Goal: Navigation & Orientation: Find specific page/section

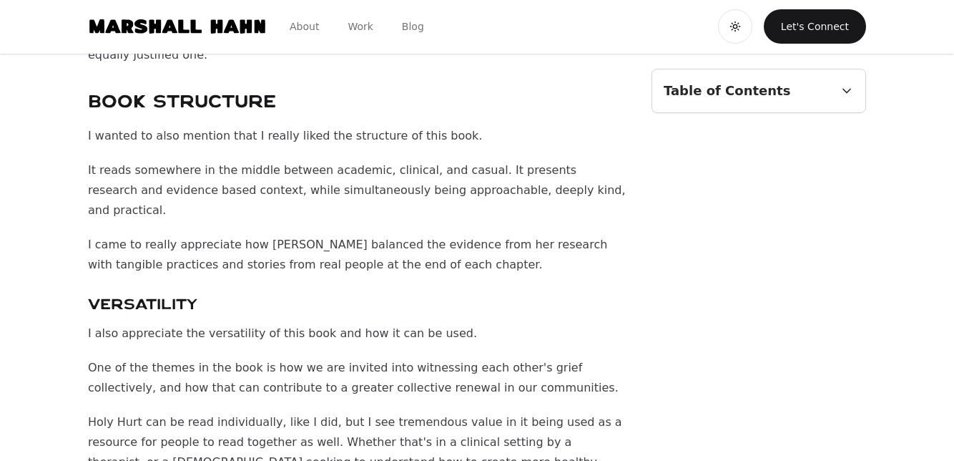
scroll to position [1676, 0]
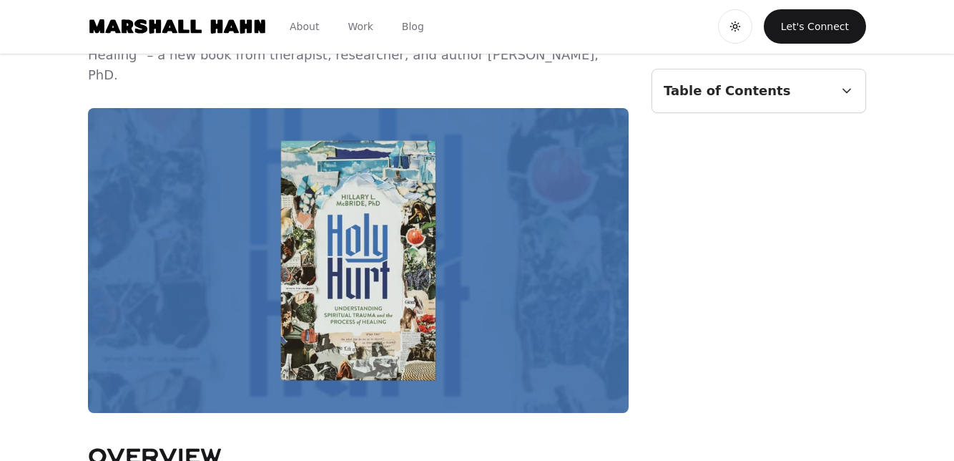
scroll to position [0, 0]
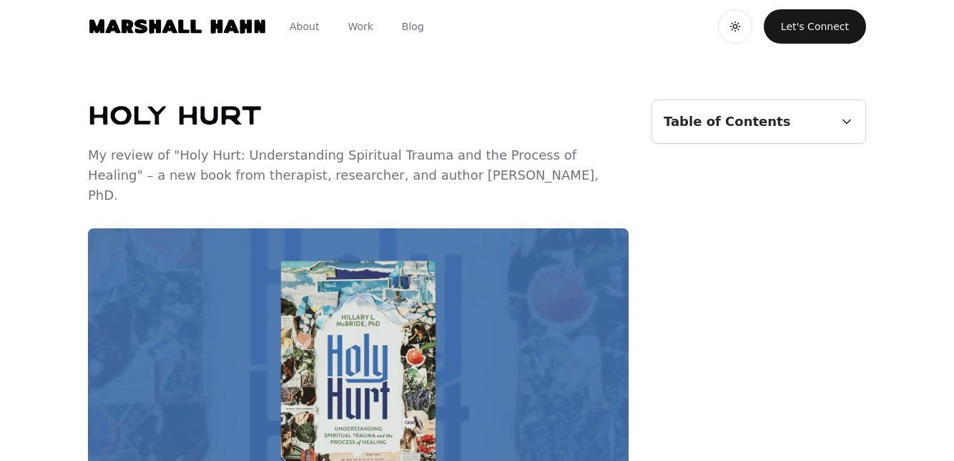
click at [302, 24] on link "About" at bounding box center [304, 27] width 52 height 26
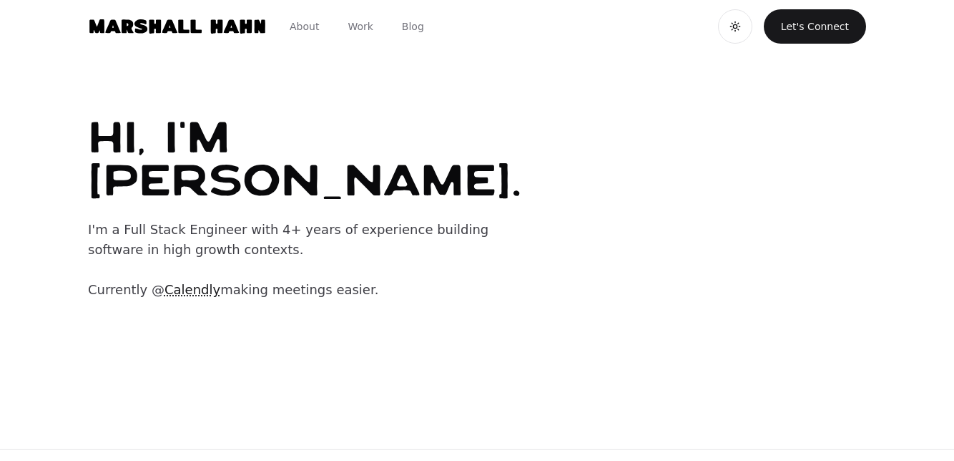
click at [360, 27] on link "Work" at bounding box center [360, 27] width 48 height 26
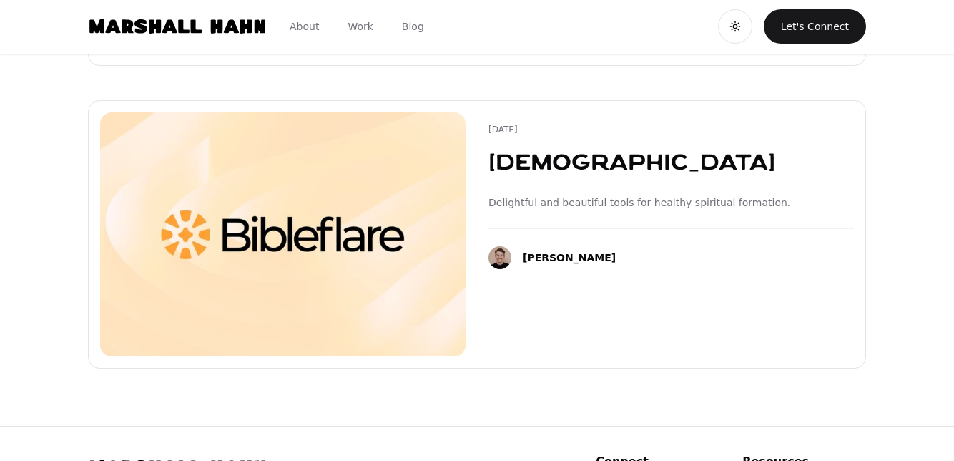
scroll to position [714, 0]
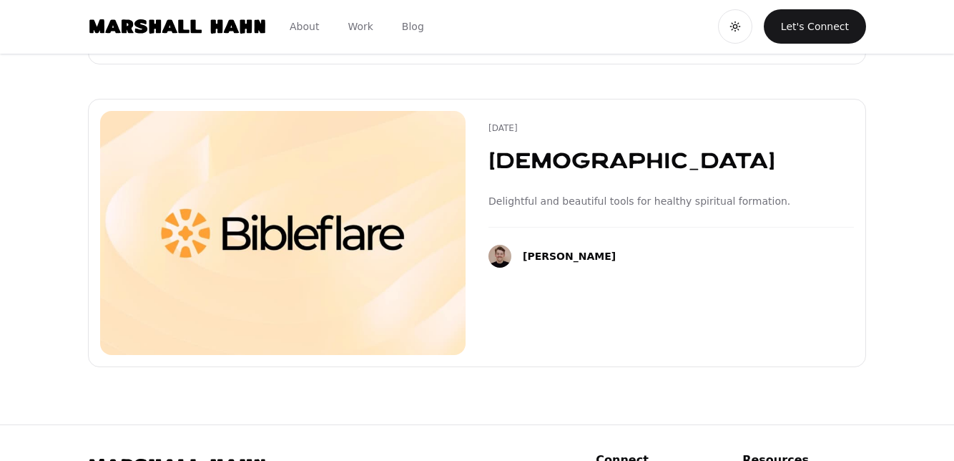
click at [592, 156] on span at bounding box center [672, 180] width 366 height 59
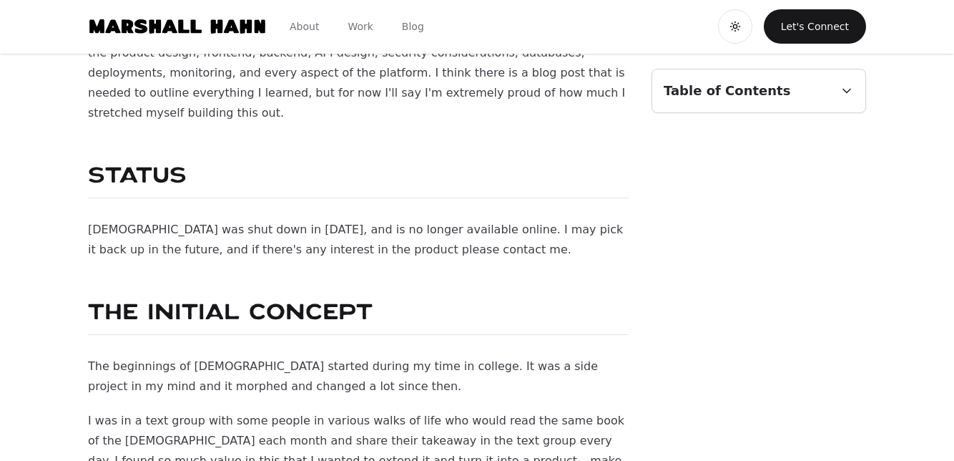
scroll to position [1044, 0]
